Goal: Check status

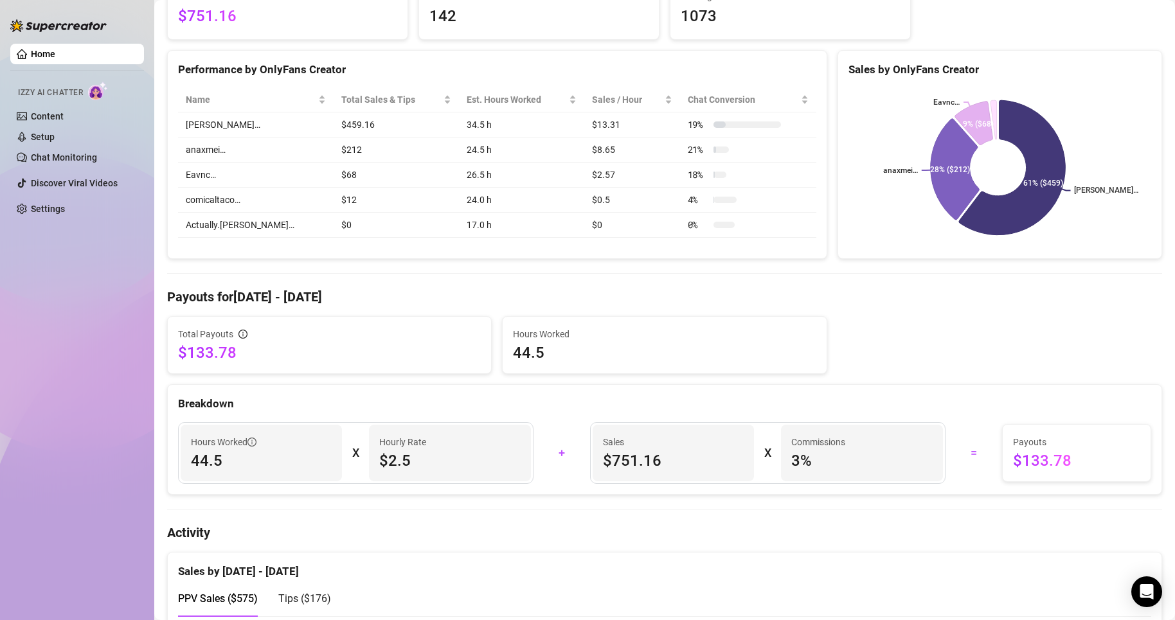
scroll to position [193, 0]
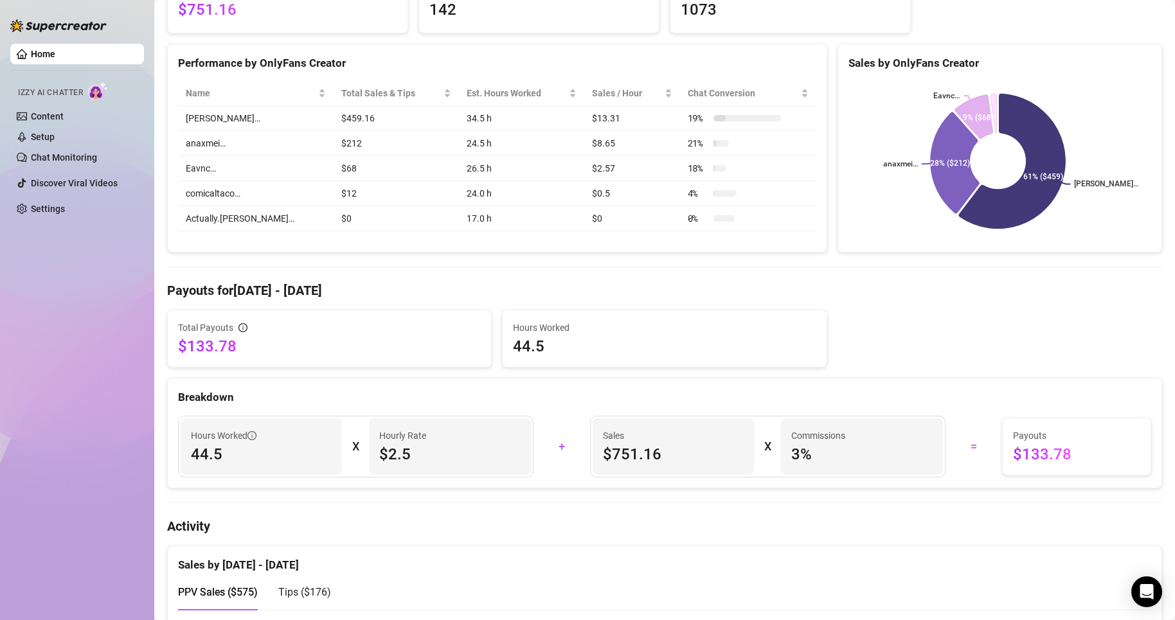
click at [872, 341] on div "Total Payouts $133.78 Hours Worked 44.5" at bounding box center [664, 339] width 1005 height 58
